Goal: Task Accomplishment & Management: Complete application form

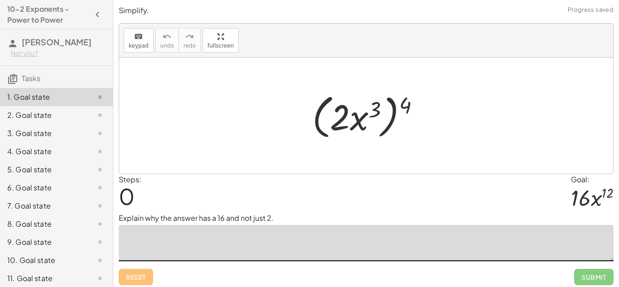
click at [292, 235] on textarea at bounding box center [366, 243] width 495 height 36
click at [336, 249] on textarea at bounding box center [366, 243] width 495 height 36
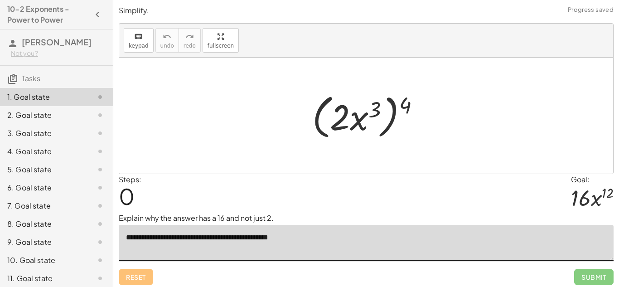
click at [277, 240] on textarea "**********" at bounding box center [366, 243] width 495 height 36
click at [320, 239] on textarea "**********" at bounding box center [366, 243] width 495 height 36
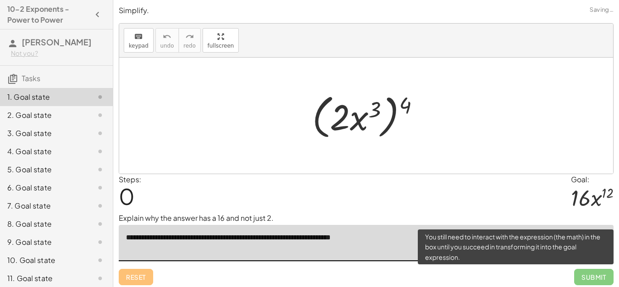
type textarea "**********"
click at [594, 272] on span "Submit" at bounding box center [593, 277] width 39 height 16
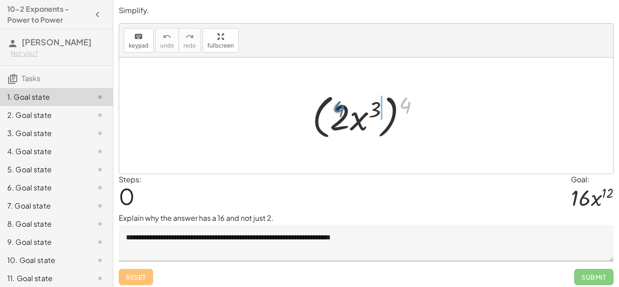
drag, startPoint x: 403, startPoint y: 105, endPoint x: 342, endPoint y: 108, distance: 61.6
click at [342, 108] on div at bounding box center [369, 116] width 124 height 52
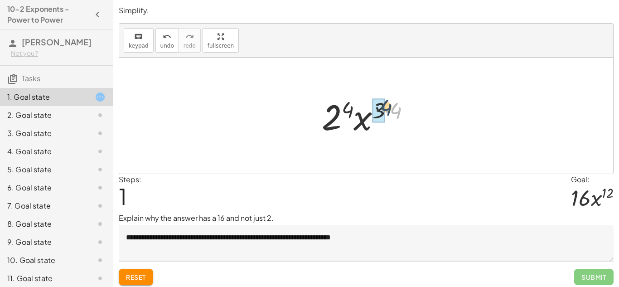
drag, startPoint x: 391, startPoint y: 113, endPoint x: 380, endPoint y: 110, distance: 10.9
drag, startPoint x: 354, startPoint y: 109, endPoint x: 392, endPoint y: 112, distance: 37.7
click at [392, 112] on div at bounding box center [369, 115] width 95 height 47
drag, startPoint x: 387, startPoint y: 111, endPoint x: 332, endPoint y: 123, distance: 56.1
click at [332, 123] on div at bounding box center [369, 115] width 95 height 47
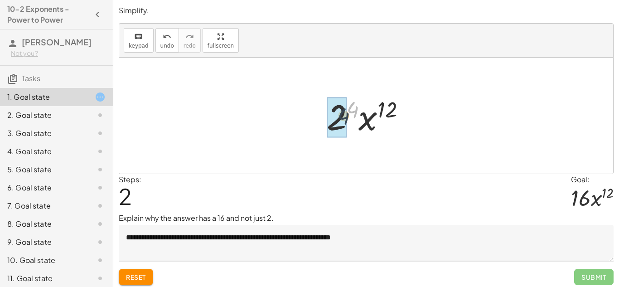
drag, startPoint x: 353, startPoint y: 108, endPoint x: 340, endPoint y: 116, distance: 15.6
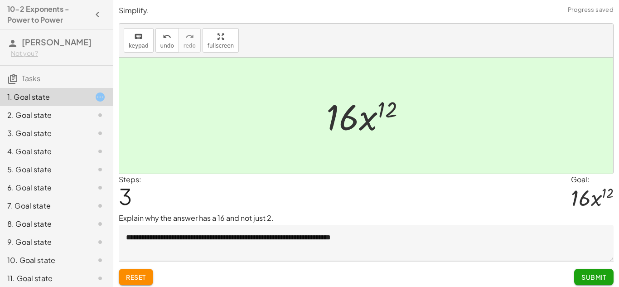
click at [588, 278] on span "Submit" at bounding box center [593, 277] width 25 height 8
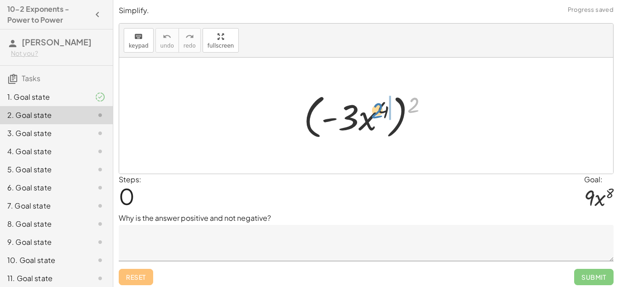
drag, startPoint x: 413, startPoint y: 103, endPoint x: 376, endPoint y: 108, distance: 36.6
click at [376, 108] on div at bounding box center [369, 116] width 140 height 52
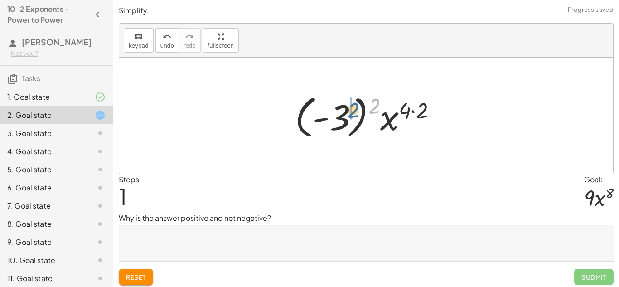
drag, startPoint x: 370, startPoint y: 102, endPoint x: 345, endPoint y: 106, distance: 25.8
click at [345, 106] on div at bounding box center [369, 116] width 158 height 50
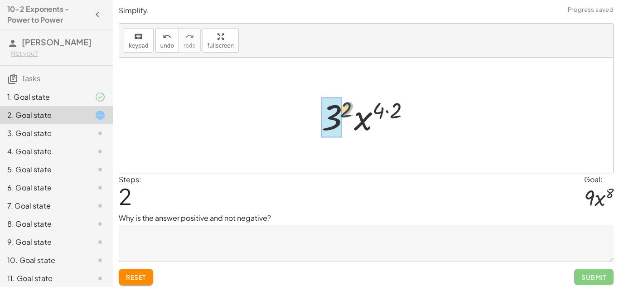
drag, startPoint x: 345, startPoint y: 105, endPoint x: 337, endPoint y: 106, distance: 8.2
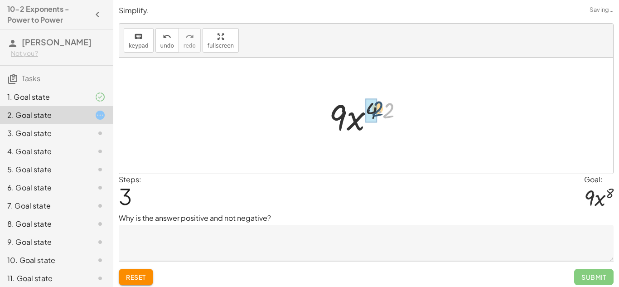
drag, startPoint x: 386, startPoint y: 112, endPoint x: 375, endPoint y: 110, distance: 11.9
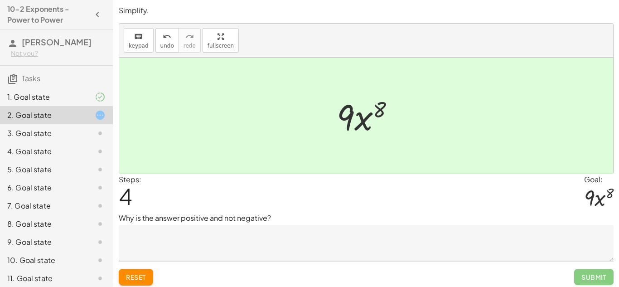
click at [254, 232] on textarea at bounding box center [366, 243] width 495 height 36
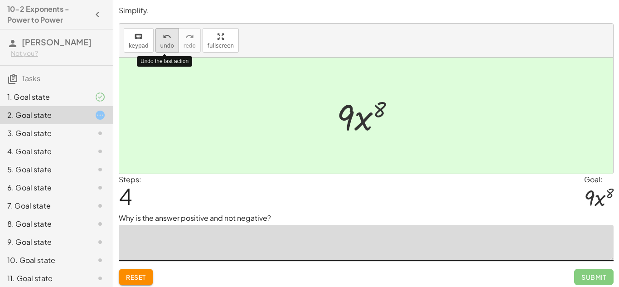
click at [168, 39] on icon "undo" at bounding box center [167, 36] width 9 height 11
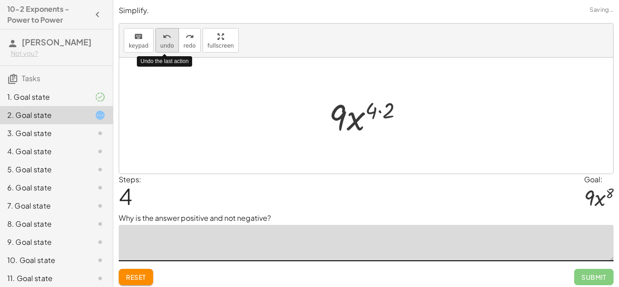
click at [168, 39] on icon "undo" at bounding box center [167, 36] width 9 height 11
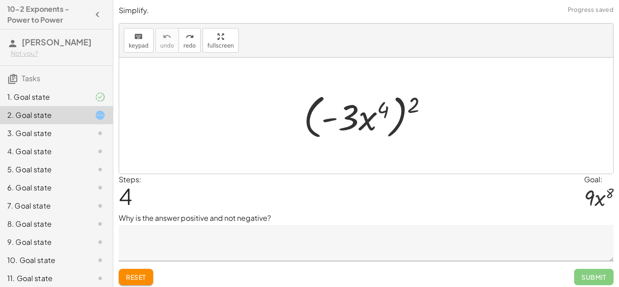
click at [187, 244] on textarea at bounding box center [366, 243] width 495 height 36
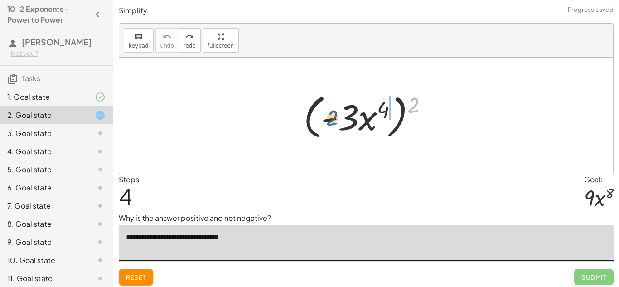
drag, startPoint x: 414, startPoint y: 102, endPoint x: 331, endPoint y: 115, distance: 83.8
click at [331, 115] on div at bounding box center [369, 116] width 140 height 52
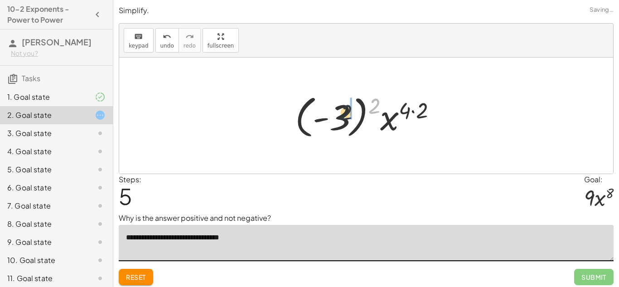
drag, startPoint x: 370, startPoint y: 107, endPoint x: 323, endPoint y: 115, distance: 47.2
click at [323, 115] on div at bounding box center [369, 116] width 158 height 50
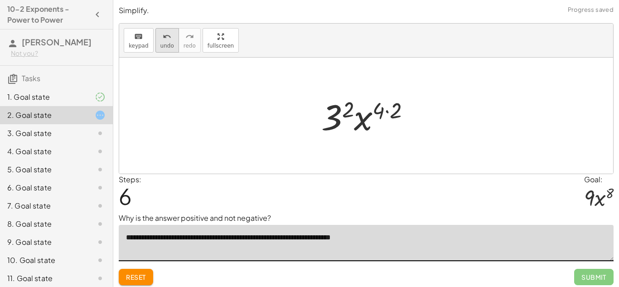
click at [156, 37] on button "undo undo" at bounding box center [167, 40] width 24 height 24
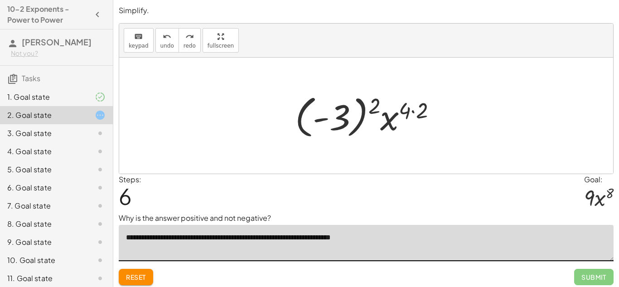
click at [270, 237] on textarea "**********" at bounding box center [366, 243] width 495 height 36
click at [255, 240] on textarea "**********" at bounding box center [366, 243] width 495 height 36
click at [379, 242] on textarea "**********" at bounding box center [366, 243] width 495 height 36
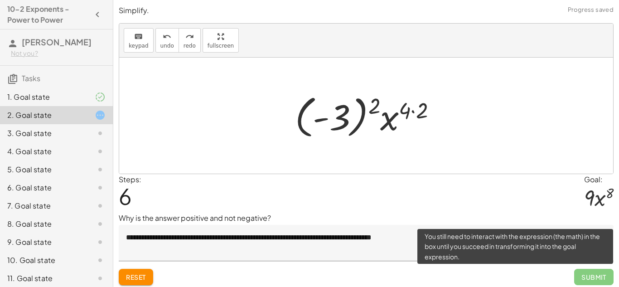
click at [579, 278] on span "Submit" at bounding box center [593, 277] width 39 height 16
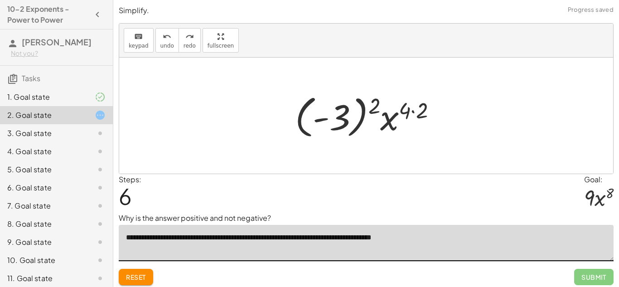
click at [455, 241] on textarea "**********" at bounding box center [366, 243] width 495 height 36
drag, startPoint x: 371, startPoint y: 107, endPoint x: 336, endPoint y: 112, distance: 35.7
click at [336, 112] on div at bounding box center [369, 116] width 158 height 50
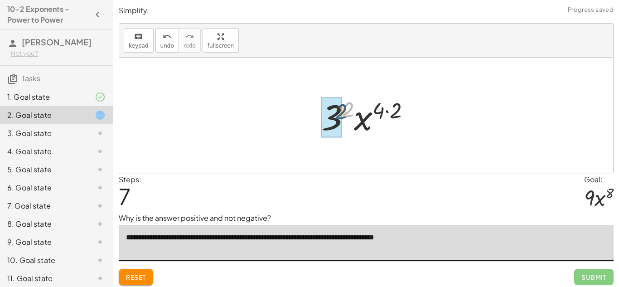
drag, startPoint x: 347, startPoint y: 109, endPoint x: 339, endPoint y: 111, distance: 7.9
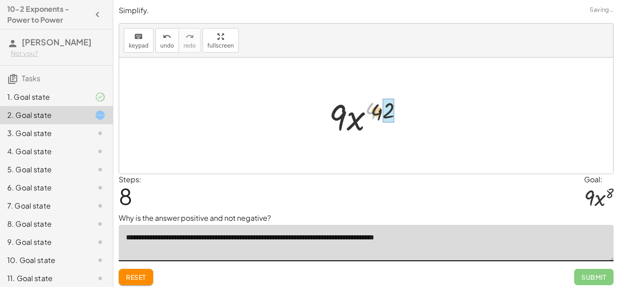
drag, startPoint x: 369, startPoint y: 110, endPoint x: 382, endPoint y: 115, distance: 14.2
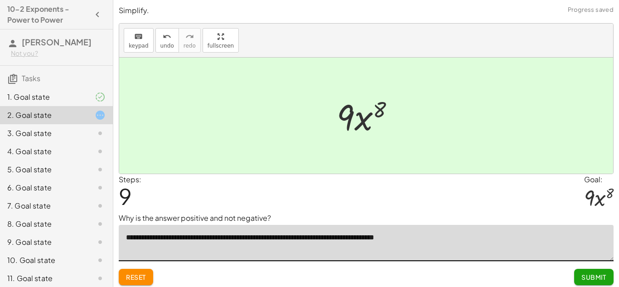
type textarea "**********"
click at [0, 0] on div "**********" at bounding box center [0, 0] width 0 height 0
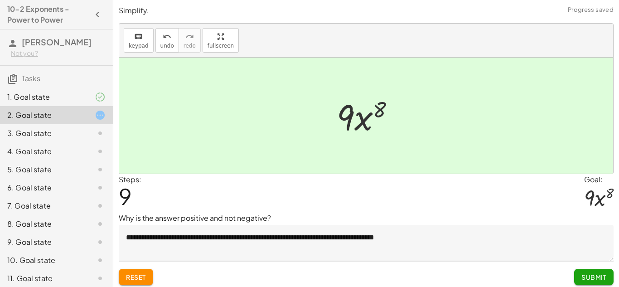
click at [587, 281] on button "Submit" at bounding box center [593, 277] width 39 height 16
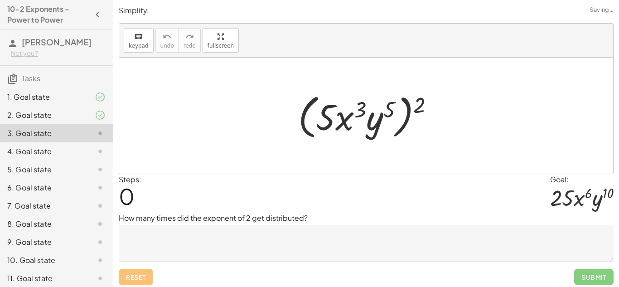
click at [288, 225] on textarea at bounding box center [366, 243] width 495 height 36
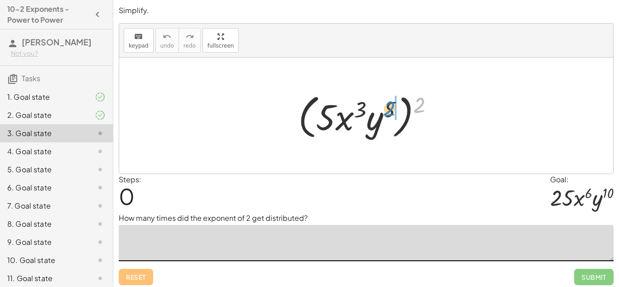
drag, startPoint x: 413, startPoint y: 106, endPoint x: 382, endPoint y: 110, distance: 31.5
click at [382, 110] on div at bounding box center [369, 116] width 152 height 52
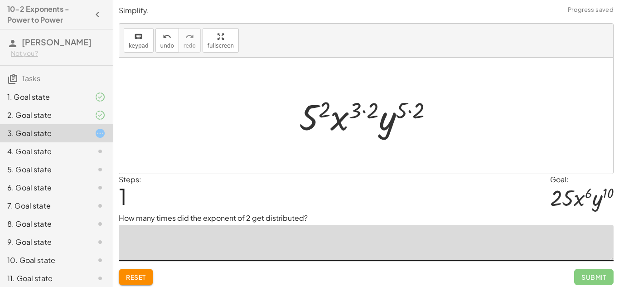
click at [332, 235] on textarea at bounding box center [366, 243] width 495 height 36
type textarea "**********"
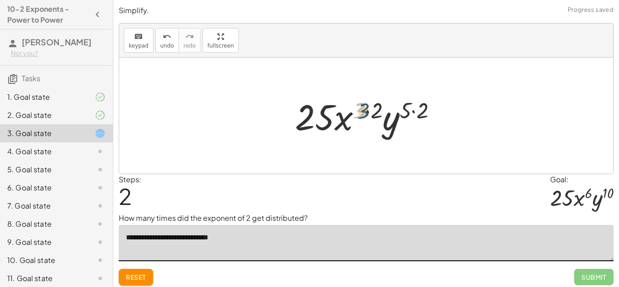
drag, startPoint x: 356, startPoint y: 110, endPoint x: 365, endPoint y: 112, distance: 8.8
click at [365, 112] on div at bounding box center [369, 115] width 158 height 47
drag, startPoint x: 360, startPoint y: 106, endPoint x: 373, endPoint y: 107, distance: 13.3
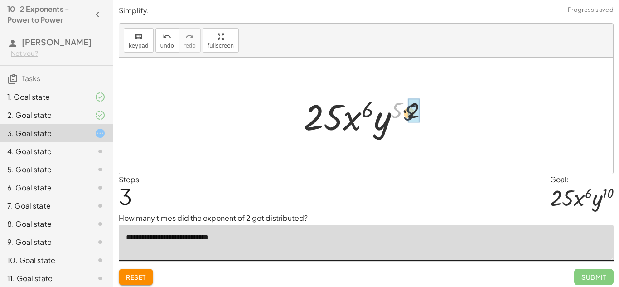
drag, startPoint x: 393, startPoint y: 106, endPoint x: 408, endPoint y: 109, distance: 15.7
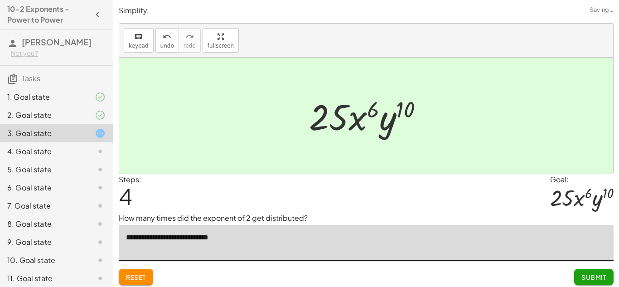
click at [603, 281] on button "Submit" at bounding box center [593, 277] width 39 height 16
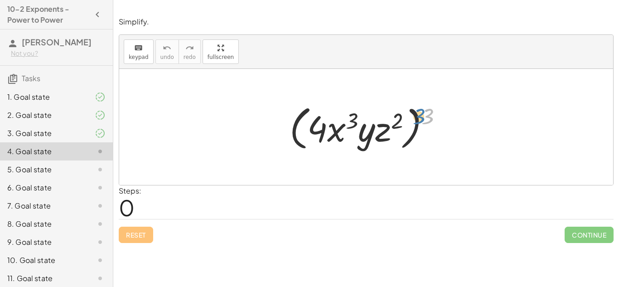
drag, startPoint x: 425, startPoint y: 111, endPoint x: 373, endPoint y: 112, distance: 52.1
click at [373, 112] on div at bounding box center [369, 127] width 169 height 52
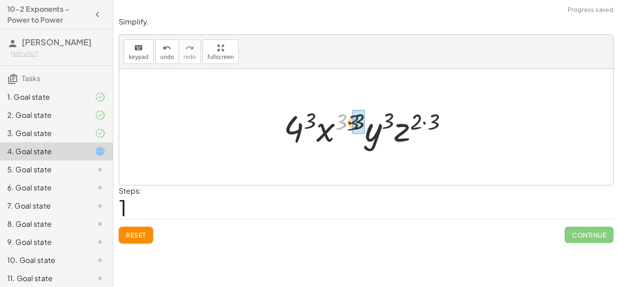
drag, startPoint x: 337, startPoint y: 120, endPoint x: 352, endPoint y: 121, distance: 15.4
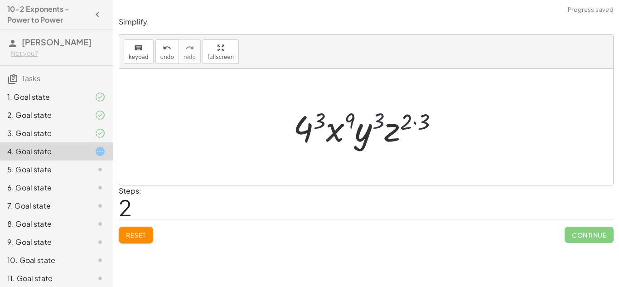
click at [378, 120] on div at bounding box center [368, 127] width 161 height 47
drag, startPoint x: 403, startPoint y: 120, endPoint x: 416, endPoint y: 121, distance: 12.8
click at [416, 121] on div at bounding box center [368, 127] width 161 height 47
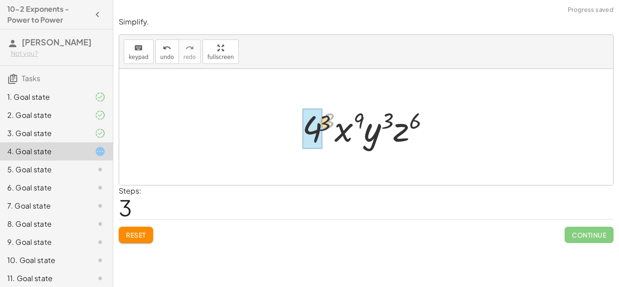
drag, startPoint x: 327, startPoint y: 117, endPoint x: 315, endPoint y: 124, distance: 14.4
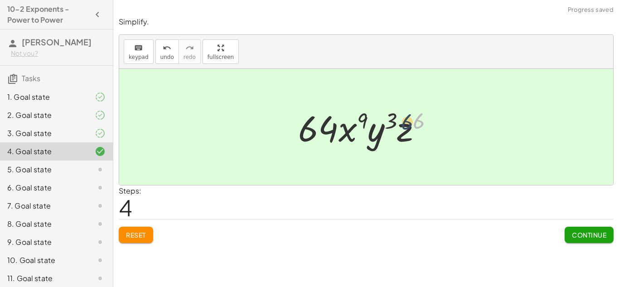
drag, startPoint x: 416, startPoint y: 120, endPoint x: 401, endPoint y: 122, distance: 15.1
click at [401, 122] on div at bounding box center [369, 127] width 152 height 47
drag, startPoint x: 416, startPoint y: 122, endPoint x: 403, endPoint y: 130, distance: 14.8
click at [403, 130] on div at bounding box center [369, 127] width 152 height 47
click at [575, 235] on span "Continue" at bounding box center [589, 235] width 34 height 8
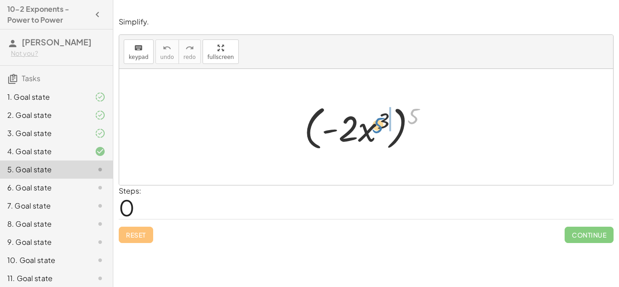
drag, startPoint x: 413, startPoint y: 113, endPoint x: 382, endPoint y: 122, distance: 33.0
click at [382, 122] on div at bounding box center [369, 127] width 140 height 52
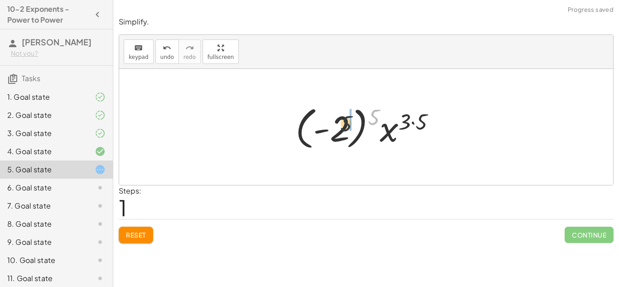
drag, startPoint x: 370, startPoint y: 115, endPoint x: 340, endPoint y: 122, distance: 31.1
click at [340, 122] on div at bounding box center [369, 127] width 157 height 50
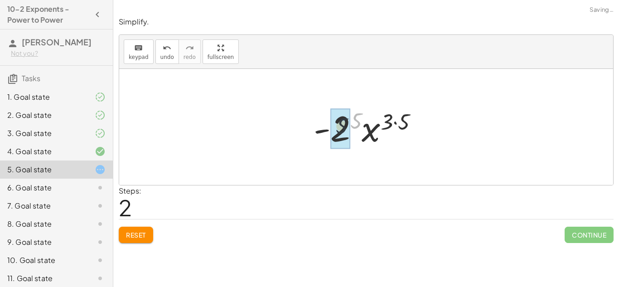
drag, startPoint x: 356, startPoint y: 116, endPoint x: 337, endPoint y: 122, distance: 20.5
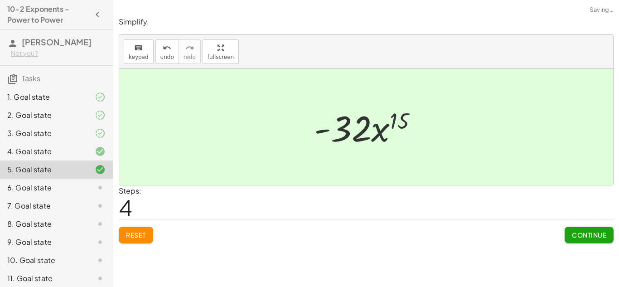
click at [586, 234] on span "Continue" at bounding box center [589, 235] width 34 height 8
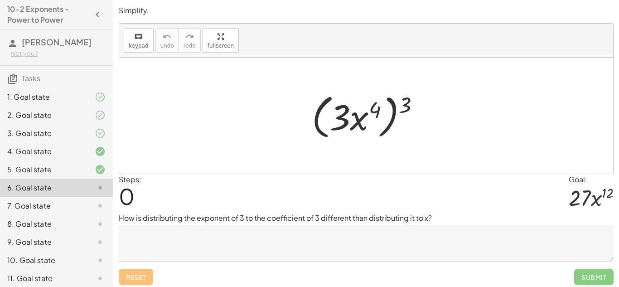
click at [273, 240] on textarea at bounding box center [366, 243] width 495 height 36
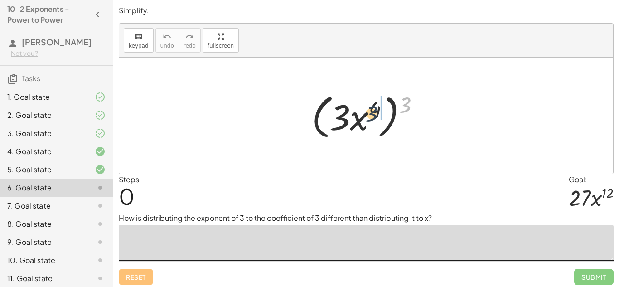
drag, startPoint x: 406, startPoint y: 105, endPoint x: 366, endPoint y: 115, distance: 41.4
click at [366, 115] on div at bounding box center [369, 116] width 125 height 52
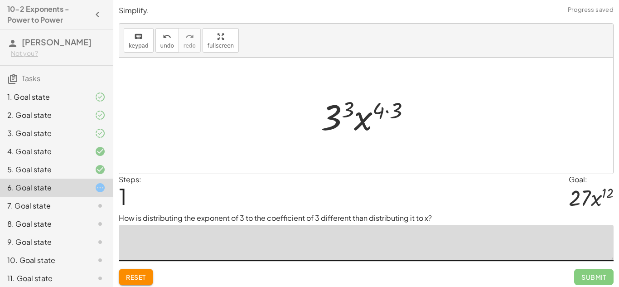
click at [349, 249] on textarea at bounding box center [366, 243] width 495 height 36
type textarea "*"
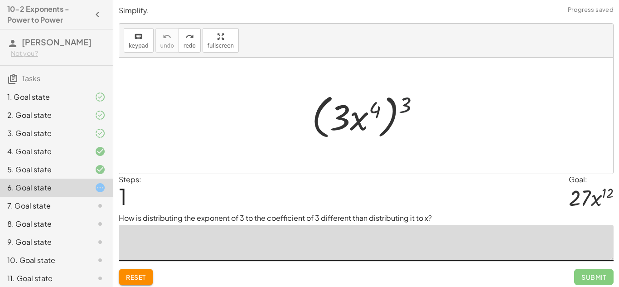
drag, startPoint x: 404, startPoint y: 104, endPoint x: 355, endPoint y: 103, distance: 49.4
click at [355, 103] on div at bounding box center [369, 116] width 125 height 52
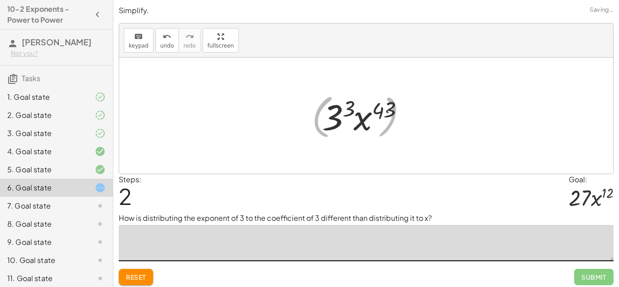
click at [369, 253] on textarea at bounding box center [366, 243] width 495 height 36
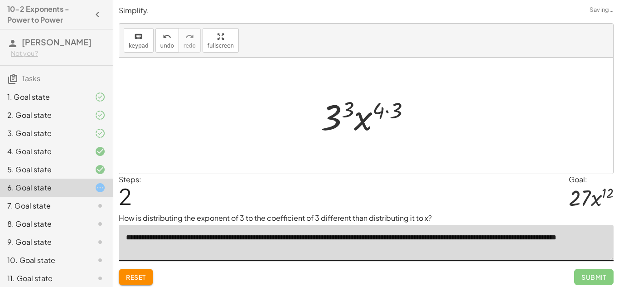
click at [551, 234] on textarea "**********" at bounding box center [366, 243] width 495 height 36
drag, startPoint x: 352, startPoint y: 110, endPoint x: 329, endPoint y: 109, distance: 22.7
drag, startPoint x: 387, startPoint y: 113, endPoint x: 393, endPoint y: 114, distance: 6.0
click at [393, 114] on div at bounding box center [369, 115] width 110 height 47
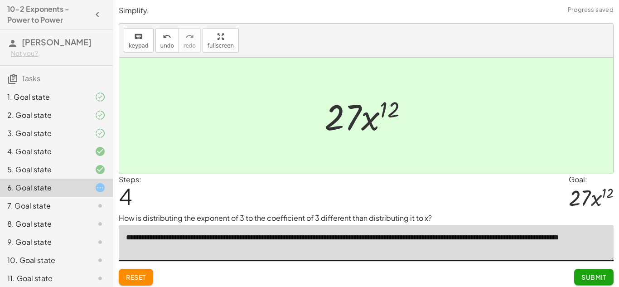
type textarea "**********"
click at [583, 267] on div "Submit" at bounding box center [593, 273] width 39 height 24
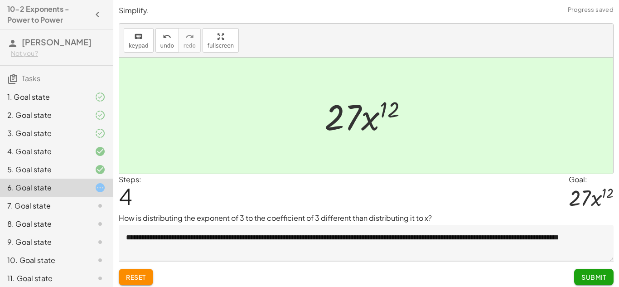
click at [585, 271] on button "Submit" at bounding box center [593, 277] width 39 height 16
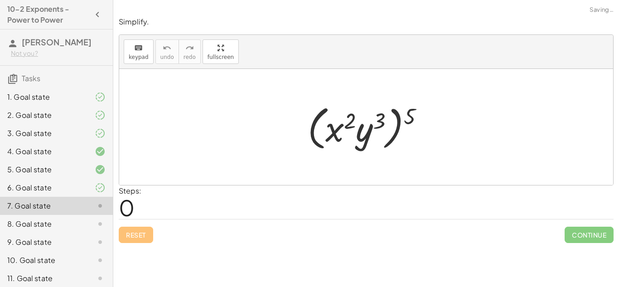
scroll to position [22, 0]
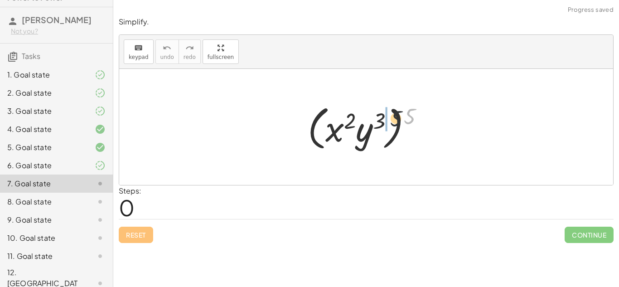
drag, startPoint x: 412, startPoint y: 120, endPoint x: 358, endPoint y: 130, distance: 55.2
click at [358, 130] on div at bounding box center [369, 127] width 132 height 52
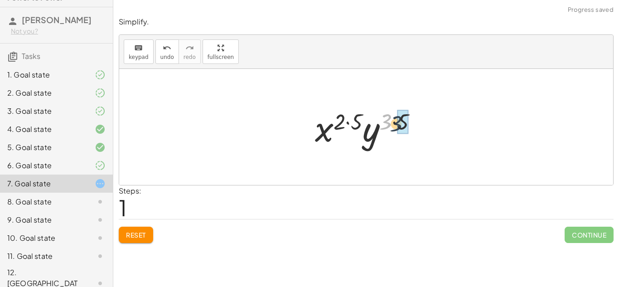
drag, startPoint x: 386, startPoint y: 120, endPoint x: 399, endPoint y: 123, distance: 13.4
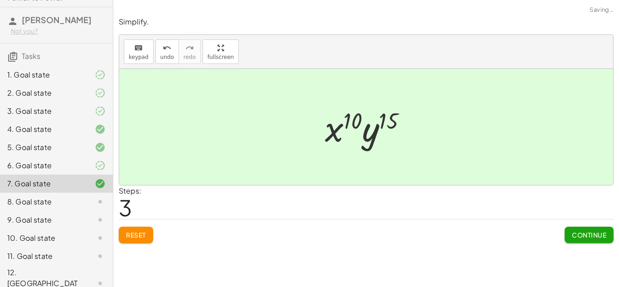
click at [568, 231] on button "Continue" at bounding box center [588, 234] width 49 height 16
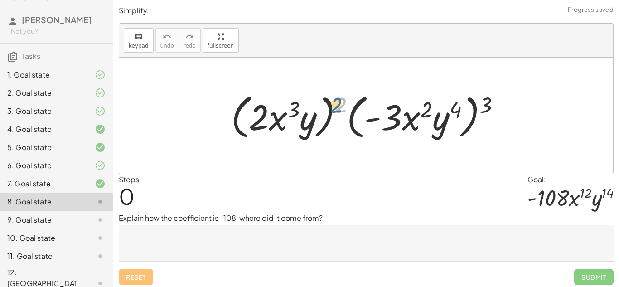
click at [337, 103] on div at bounding box center [369, 116] width 286 height 52
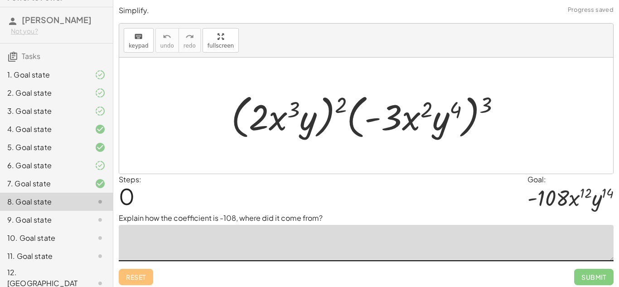
click at [247, 255] on textarea at bounding box center [366, 243] width 495 height 36
drag, startPoint x: 339, startPoint y: 105, endPoint x: 308, endPoint y: 111, distance: 31.4
click at [308, 111] on div at bounding box center [369, 116] width 286 height 52
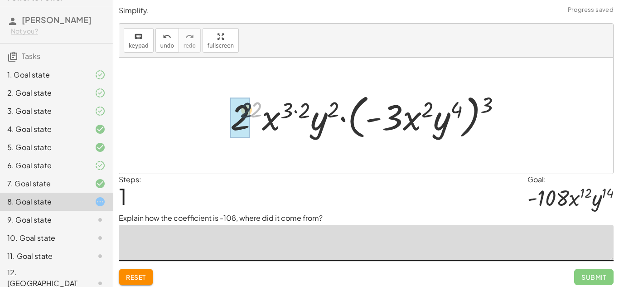
drag, startPoint x: 259, startPoint y: 107, endPoint x: 249, endPoint y: 108, distance: 10.4
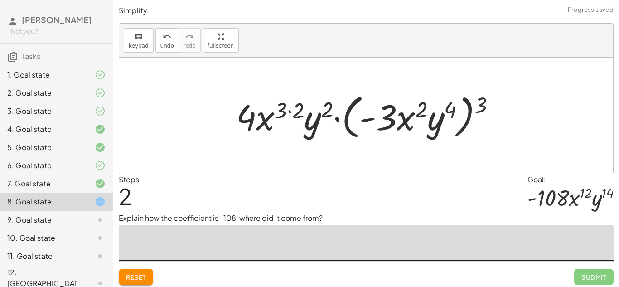
click at [470, 104] on div at bounding box center [369, 116] width 276 height 52
click at [446, 105] on div at bounding box center [369, 116] width 276 height 52
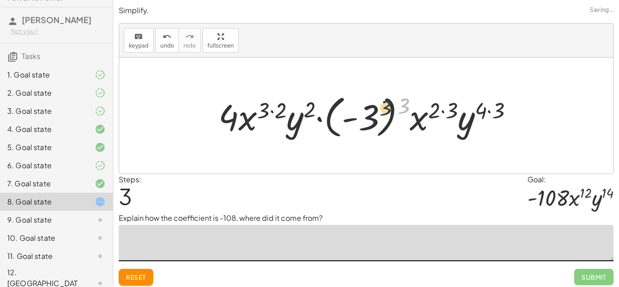
drag, startPoint x: 404, startPoint y: 103, endPoint x: 384, endPoint y: 105, distance: 20.1
click at [384, 105] on div at bounding box center [369, 116] width 311 height 50
drag, startPoint x: 402, startPoint y: 105, endPoint x: 369, endPoint y: 111, distance: 34.1
click at [369, 111] on div at bounding box center [369, 116] width 311 height 50
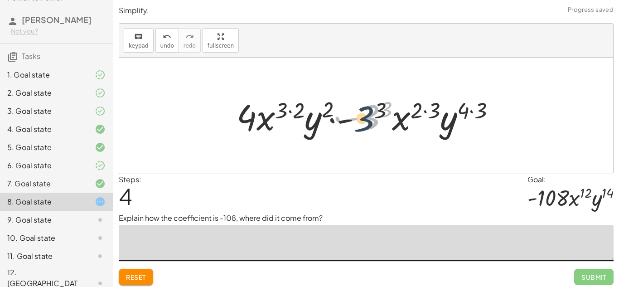
drag, startPoint x: 379, startPoint y: 107, endPoint x: 372, endPoint y: 109, distance: 7.5
click at [372, 109] on div at bounding box center [369, 115] width 275 height 47
click at [389, 107] on div at bounding box center [369, 115] width 275 height 47
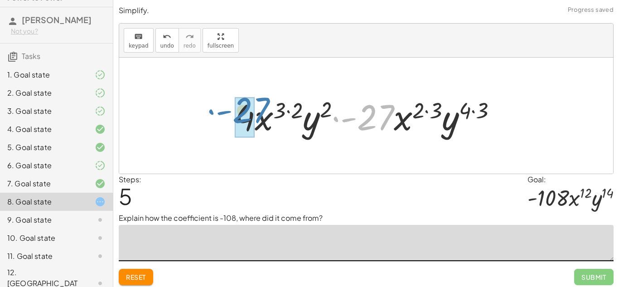
drag, startPoint x: 376, startPoint y: 112, endPoint x: 252, endPoint y: 106, distance: 124.7
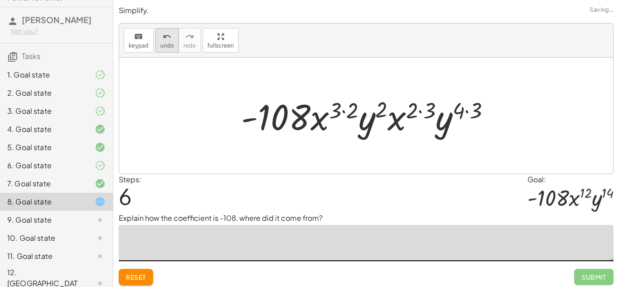
click at [164, 46] on span "undo" at bounding box center [167, 46] width 14 height 6
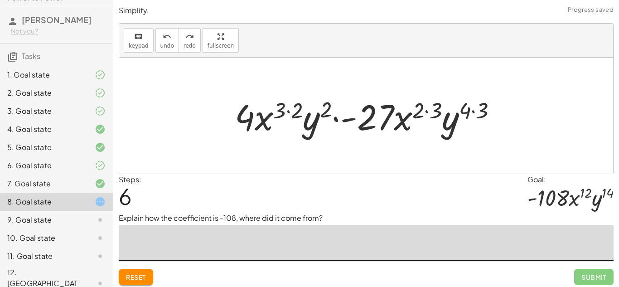
click at [257, 232] on textarea at bounding box center [366, 243] width 495 height 36
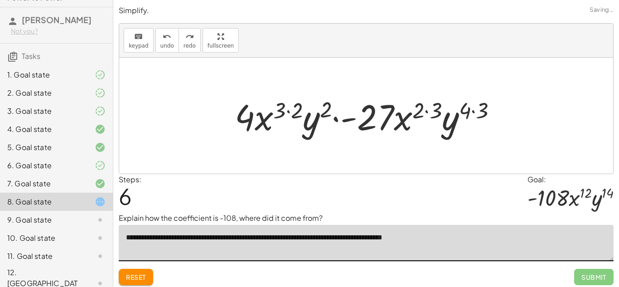
type textarea "**********"
drag, startPoint x: 280, startPoint y: 107, endPoint x: 274, endPoint y: 107, distance: 5.9
click at [274, 107] on div at bounding box center [369, 115] width 279 height 47
drag, startPoint x: 283, startPoint y: 109, endPoint x: 260, endPoint y: 109, distance: 22.2
click at [258, 109] on div at bounding box center [369, 115] width 279 height 47
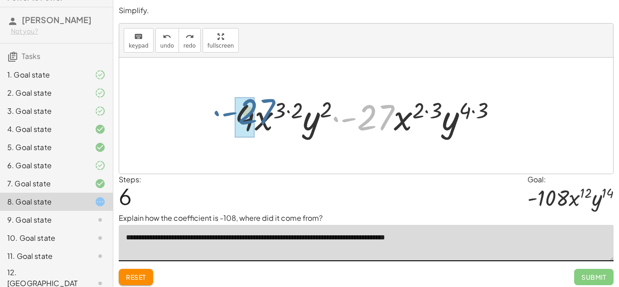
drag, startPoint x: 381, startPoint y: 112, endPoint x: 259, endPoint y: 106, distance: 122.9
click at [259, 106] on div at bounding box center [369, 115] width 279 height 47
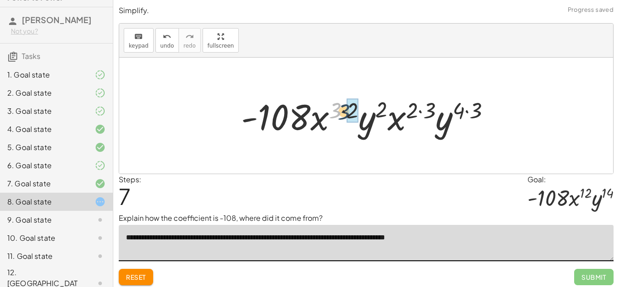
drag, startPoint x: 336, startPoint y: 107, endPoint x: 349, endPoint y: 109, distance: 12.9
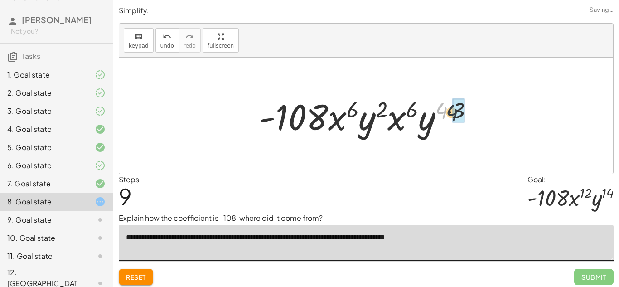
drag, startPoint x: 442, startPoint y: 115, endPoint x: 456, endPoint y: 118, distance: 14.2
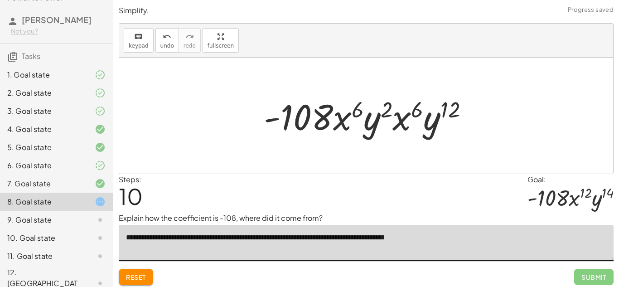
drag, startPoint x: 356, startPoint y: 125, endPoint x: 371, endPoint y: 126, distance: 14.6
click at [371, 126] on div at bounding box center [369, 115] width 221 height 47
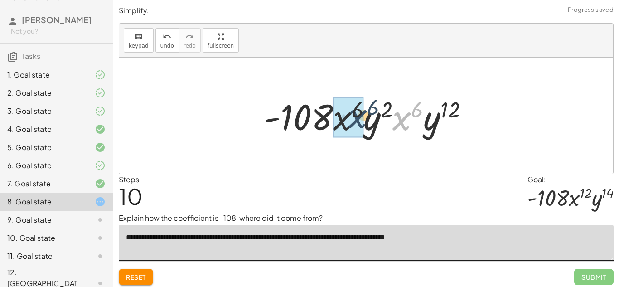
drag, startPoint x: 397, startPoint y: 127, endPoint x: 347, endPoint y: 125, distance: 50.3
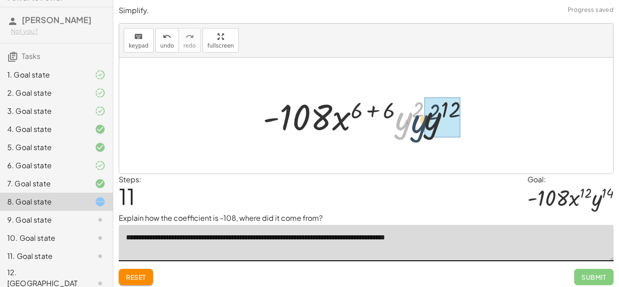
drag, startPoint x: 397, startPoint y: 129, endPoint x: 418, endPoint y: 133, distance: 21.6
click at [418, 133] on div at bounding box center [369, 115] width 222 height 47
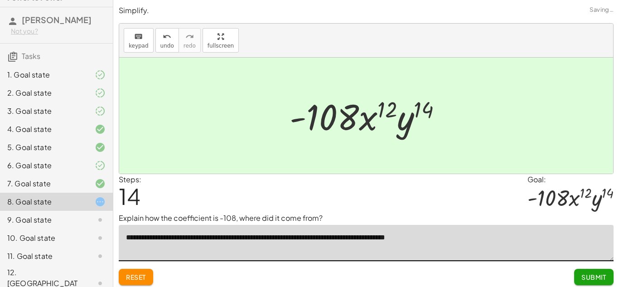
click at [585, 270] on button "Submit" at bounding box center [593, 277] width 39 height 16
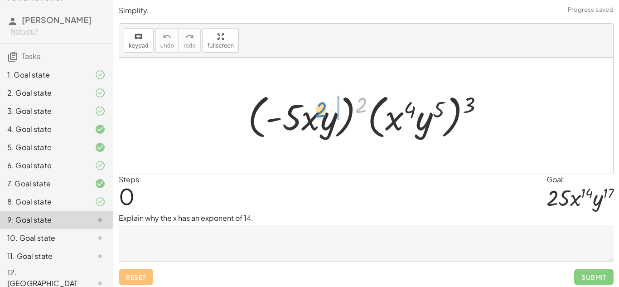
drag, startPoint x: 361, startPoint y: 106, endPoint x: 299, endPoint y: 115, distance: 62.1
click at [299, 115] on div at bounding box center [369, 116] width 252 height 52
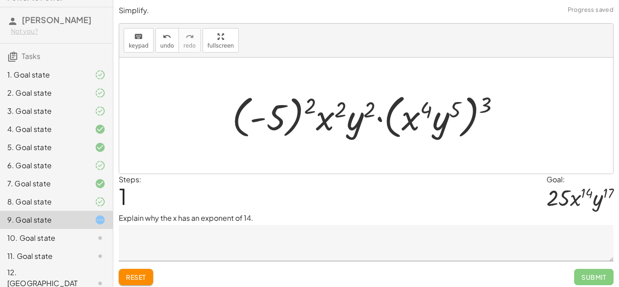
click at [338, 110] on div at bounding box center [369, 116] width 284 height 52
drag, startPoint x: 311, startPoint y: 106, endPoint x: 264, endPoint y: 100, distance: 46.6
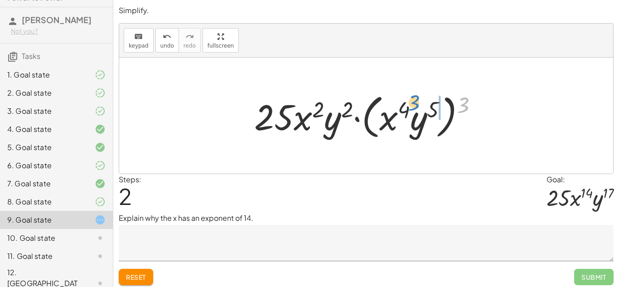
drag, startPoint x: 465, startPoint y: 103, endPoint x: 415, endPoint y: 101, distance: 49.4
click at [415, 101] on div at bounding box center [370, 116] width 240 height 52
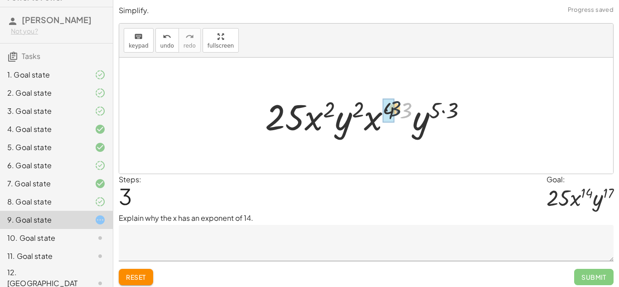
drag, startPoint x: 401, startPoint y: 113, endPoint x: 387, endPoint y: 110, distance: 13.8
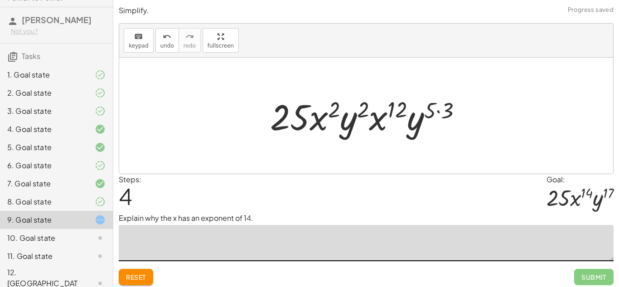
click at [296, 236] on textarea at bounding box center [366, 243] width 495 height 36
type textarea "*******"
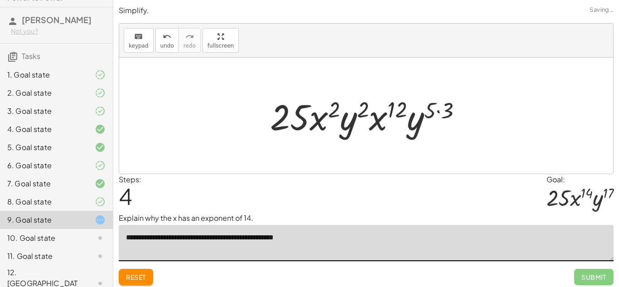
click at [293, 239] on textarea "**********" at bounding box center [366, 243] width 495 height 36
click at [325, 228] on textarea "**********" at bounding box center [366, 243] width 495 height 36
click at [307, 240] on textarea "**********" at bounding box center [366, 243] width 495 height 36
click at [379, 238] on textarea "**********" at bounding box center [366, 243] width 495 height 36
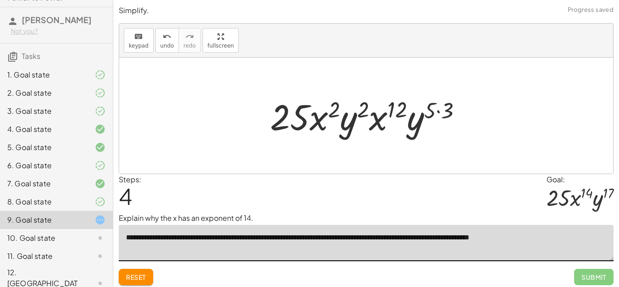
click at [513, 239] on textarea "**********" at bounding box center [366, 243] width 495 height 36
click at [548, 239] on textarea "**********" at bounding box center [366, 243] width 495 height 36
type textarea "**********"
drag, startPoint x: 331, startPoint y: 106, endPoint x: 325, endPoint y: 106, distance: 6.0
click at [325, 106] on div at bounding box center [369, 115] width 208 height 47
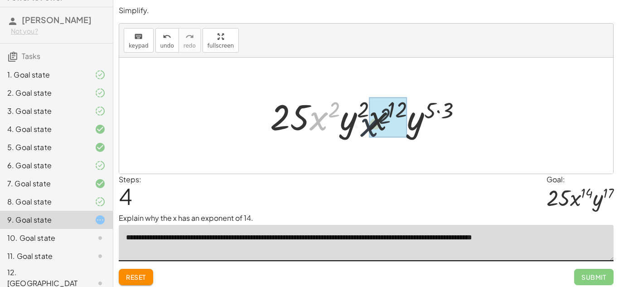
drag, startPoint x: 321, startPoint y: 116, endPoint x: 374, endPoint y: 123, distance: 53.0
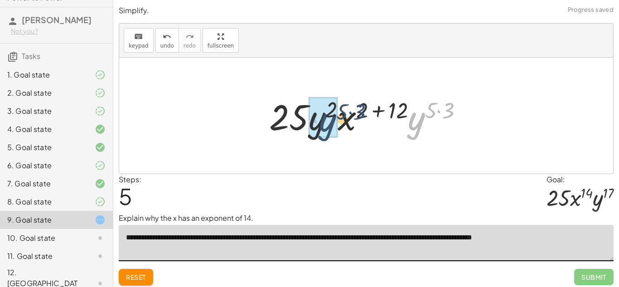
drag, startPoint x: 411, startPoint y: 127, endPoint x: 318, endPoint y: 128, distance: 92.8
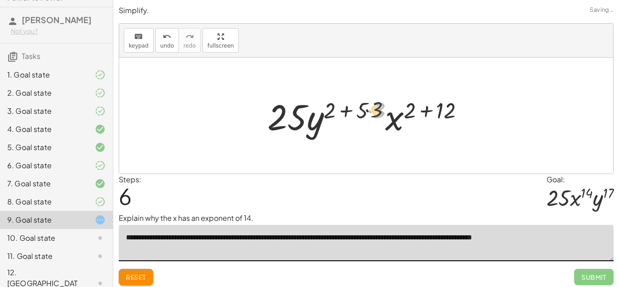
drag, startPoint x: 377, startPoint y: 112, endPoint x: 368, endPoint y: 110, distance: 9.2
click at [368, 110] on div at bounding box center [369, 115] width 213 height 47
drag, startPoint x: 333, startPoint y: 107, endPoint x: 375, endPoint y: 111, distance: 41.9
click at [375, 111] on div at bounding box center [369, 115] width 213 height 47
drag, startPoint x: 377, startPoint y: 112, endPoint x: 352, endPoint y: 108, distance: 25.6
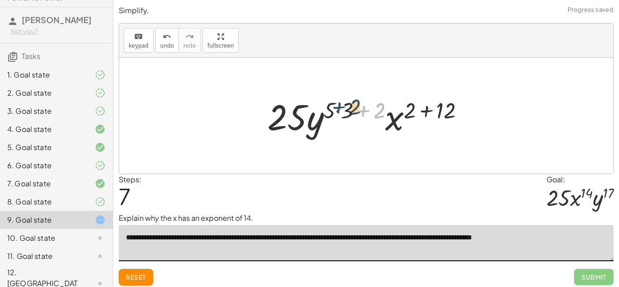
click at [352, 108] on div at bounding box center [369, 115] width 213 height 47
drag, startPoint x: 334, startPoint y: 107, endPoint x: 346, endPoint y: 107, distance: 11.8
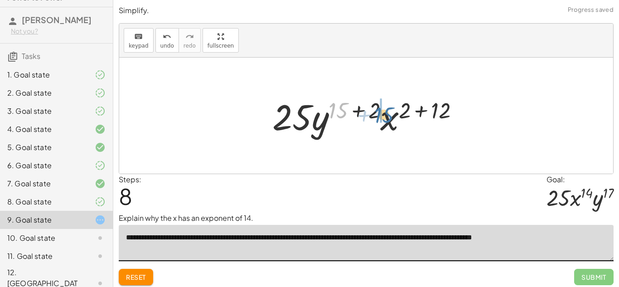
drag, startPoint x: 341, startPoint y: 107, endPoint x: 389, endPoint y: 112, distance: 48.3
click at [389, 112] on div at bounding box center [369, 115] width 203 height 47
drag, startPoint x: 371, startPoint y: 110, endPoint x: 338, endPoint y: 108, distance: 33.6
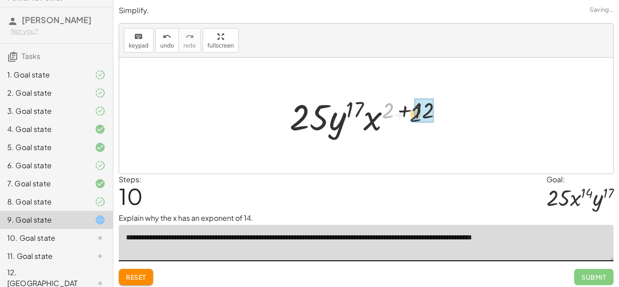
drag, startPoint x: 386, startPoint y: 114, endPoint x: 416, endPoint y: 117, distance: 29.7
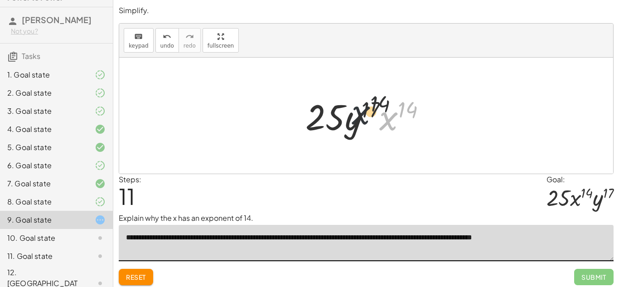
drag, startPoint x: 389, startPoint y: 125, endPoint x: 350, endPoint y: 120, distance: 39.3
click at [350, 120] on div at bounding box center [369, 115] width 137 height 47
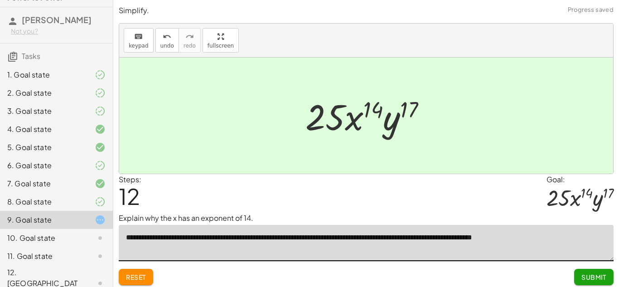
click at [587, 275] on span "Submit" at bounding box center [593, 277] width 25 height 8
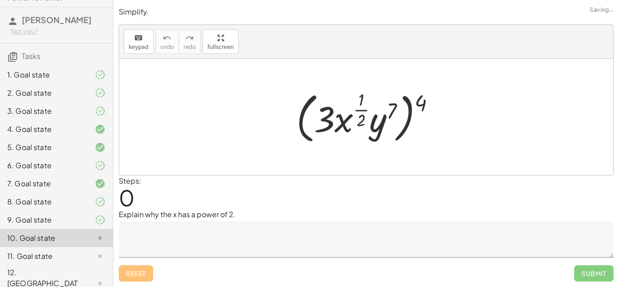
click at [360, 237] on textarea at bounding box center [366, 239] width 495 height 36
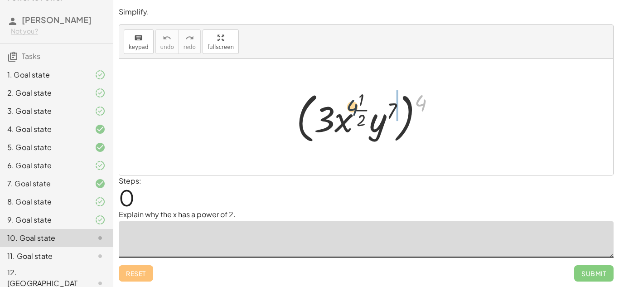
drag, startPoint x: 421, startPoint y: 102, endPoint x: 350, endPoint y: 107, distance: 71.2
click at [350, 107] on div at bounding box center [369, 116] width 155 height 59
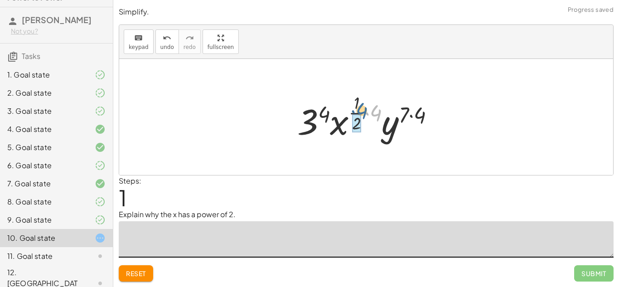
drag, startPoint x: 375, startPoint y: 111, endPoint x: 360, endPoint y: 110, distance: 14.2
click at [360, 110] on div at bounding box center [370, 116] width 154 height 53
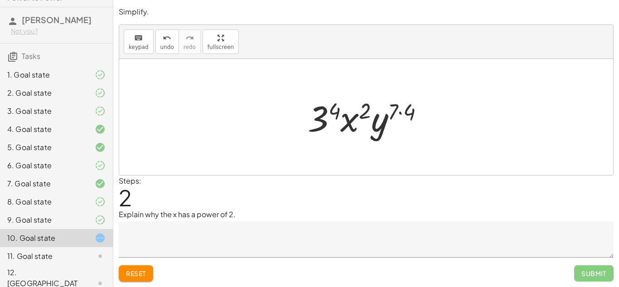
click at [240, 230] on textarea at bounding box center [366, 239] width 495 height 36
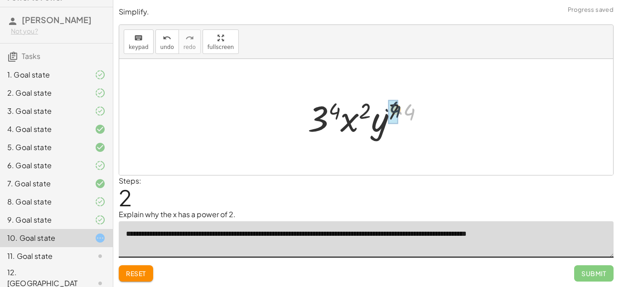
drag, startPoint x: 406, startPoint y: 115, endPoint x: 396, endPoint y: 114, distance: 9.6
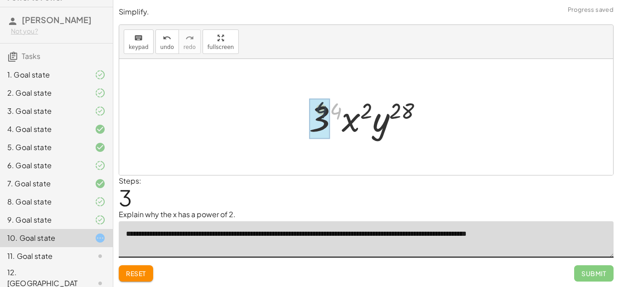
drag, startPoint x: 334, startPoint y: 111, endPoint x: 319, endPoint y: 110, distance: 15.5
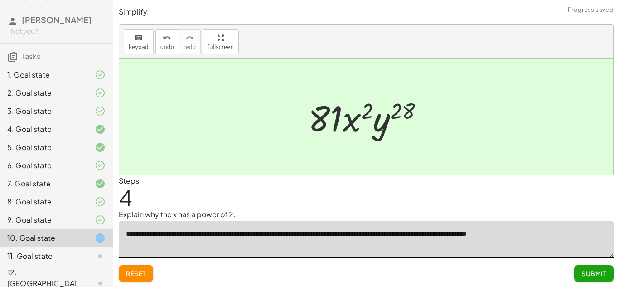
type textarea "**********"
click at [600, 273] on span "Submit" at bounding box center [593, 273] width 25 height 8
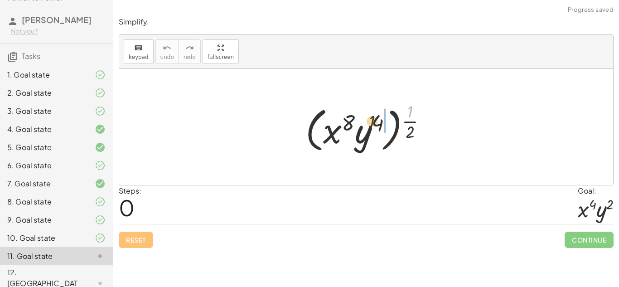
drag, startPoint x: 409, startPoint y: 112, endPoint x: 368, endPoint y: 122, distance: 42.1
click at [368, 122] on div at bounding box center [369, 127] width 137 height 56
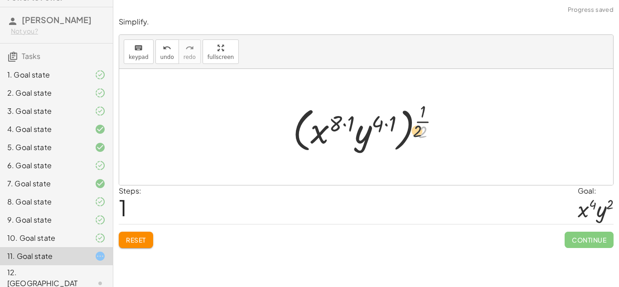
drag, startPoint x: 423, startPoint y: 130, endPoint x: 383, endPoint y: 128, distance: 39.9
click at [383, 128] on div at bounding box center [369, 127] width 163 height 56
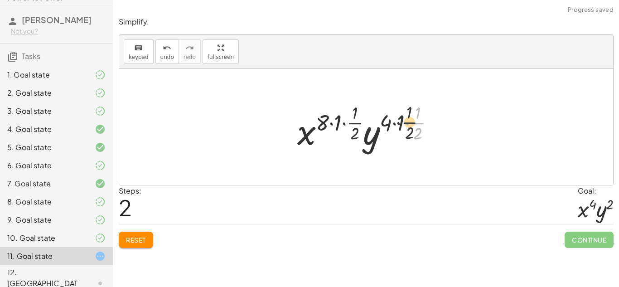
drag, startPoint x: 416, startPoint y: 121, endPoint x: 406, endPoint y: 120, distance: 10.4
click at [406, 120] on div at bounding box center [369, 126] width 153 height 53
drag, startPoint x: 415, startPoint y: 124, endPoint x: 401, endPoint y: 122, distance: 14.6
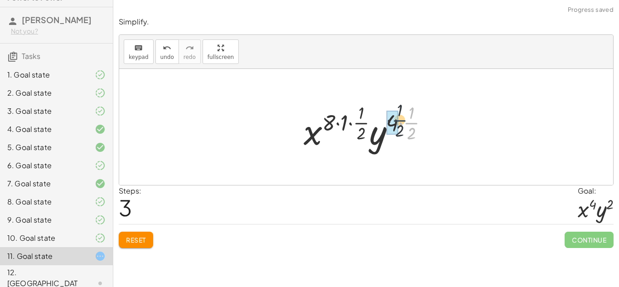
drag, startPoint x: 410, startPoint y: 125, endPoint x: 396, endPoint y: 121, distance: 14.4
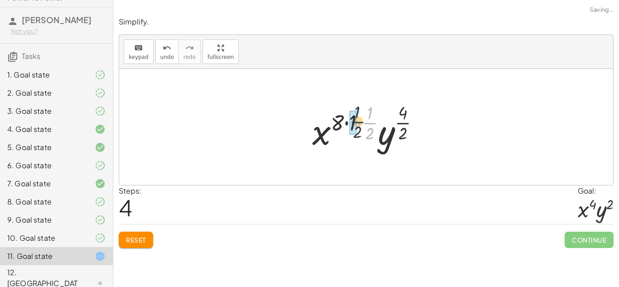
drag, startPoint x: 369, startPoint y: 122, endPoint x: 354, endPoint y: 121, distance: 14.6
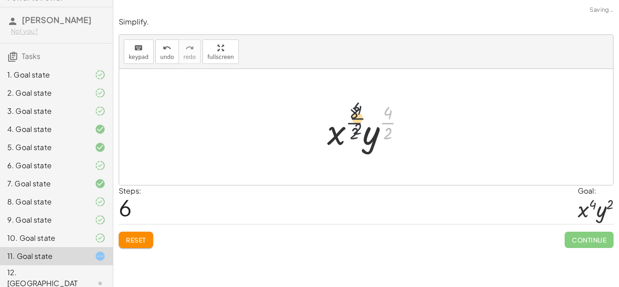
drag, startPoint x: 387, startPoint y: 125, endPoint x: 351, endPoint y: 120, distance: 36.2
click at [351, 120] on div at bounding box center [368, 126] width 93 height 53
drag, startPoint x: 356, startPoint y: 113, endPoint x: 351, endPoint y: 134, distance: 21.8
drag, startPoint x: 387, startPoint y: 134, endPoint x: 387, endPoint y: 112, distance: 22.2
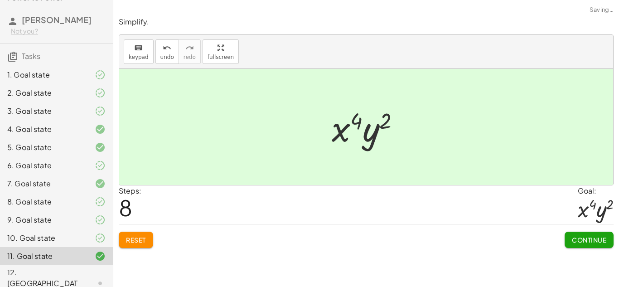
click at [582, 244] on button "Continue" at bounding box center [588, 239] width 49 height 16
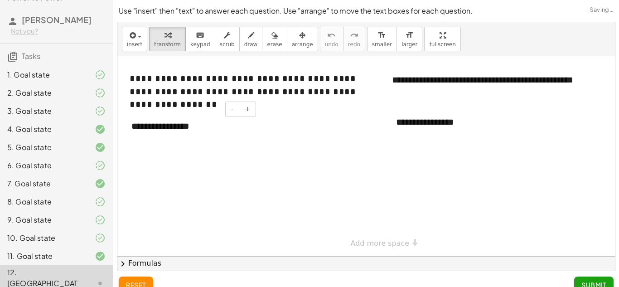
click at [187, 125] on div "**********" at bounding box center [190, 125] width 136 height 31
click at [183, 123] on div "**********" at bounding box center [190, 125] width 136 height 31
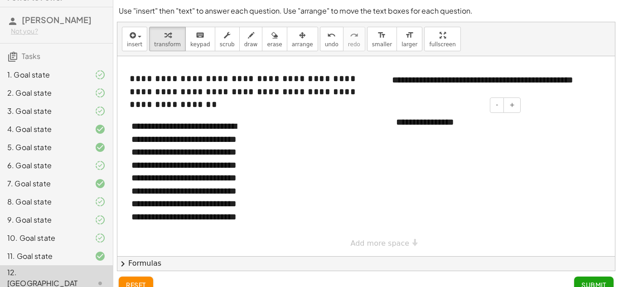
click at [412, 126] on div "**********" at bounding box center [455, 121] width 136 height 31
drag, startPoint x: 399, startPoint y: 125, endPoint x: 509, endPoint y: 127, distance: 110.1
click at [509, 127] on div "**********" at bounding box center [455, 121] width 136 height 31
click at [592, 279] on button "Submit" at bounding box center [593, 284] width 39 height 16
